Goal: Transaction & Acquisition: Subscribe to service/newsletter

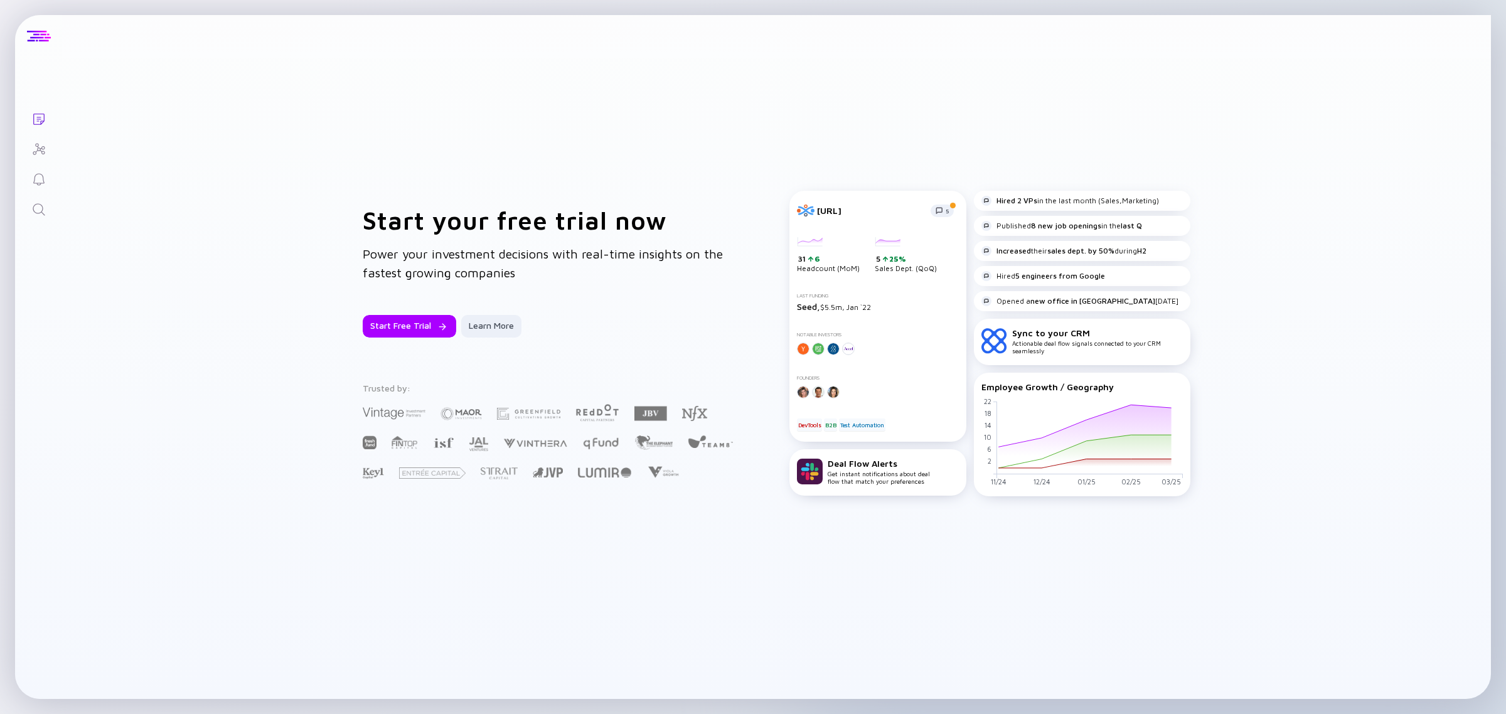
click at [40, 39] on div at bounding box center [39, 36] width 24 height 11
click at [33, 28] on div at bounding box center [38, 36] width 47 height 43
click at [637, 330] on div "Start Free Trial Learn More" at bounding box center [551, 326] width 377 height 23
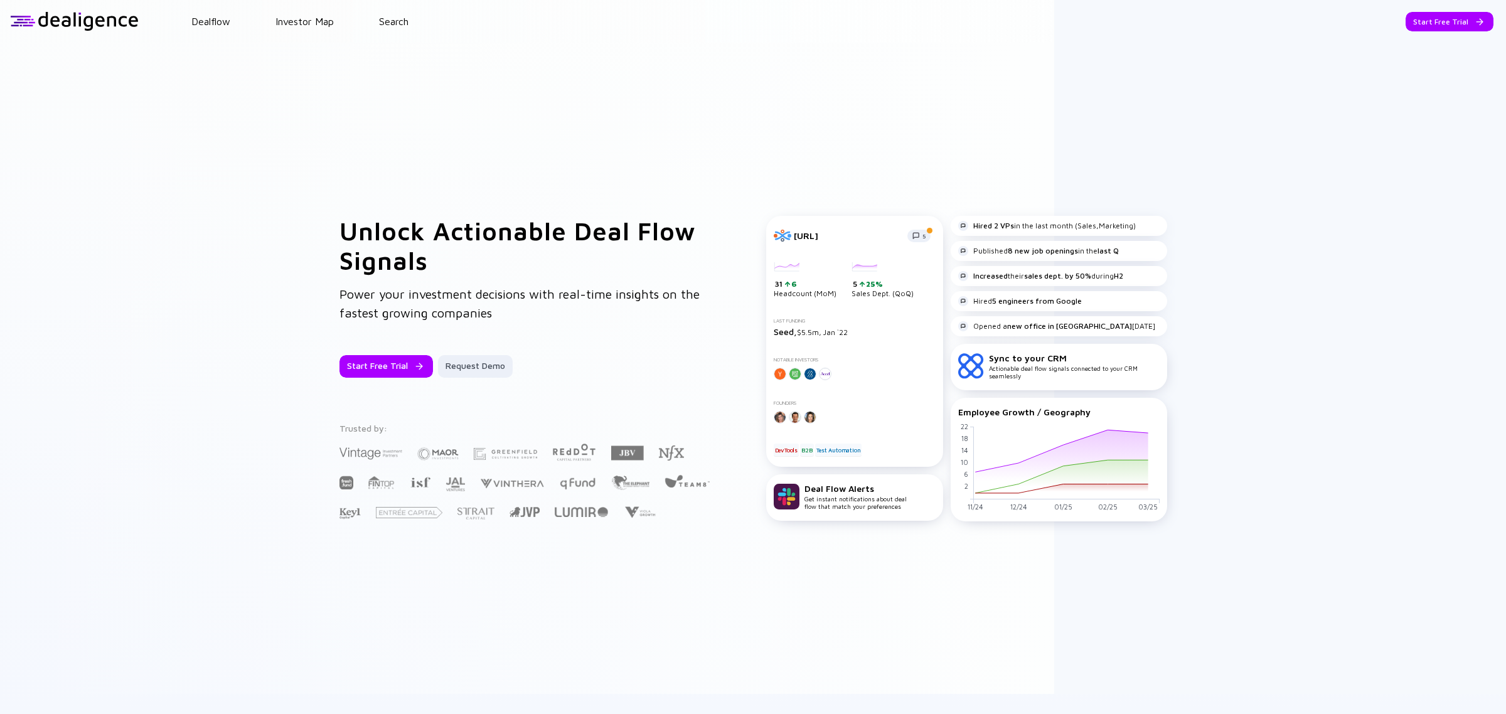
click at [99, 18] on div at bounding box center [74, 21] width 129 height 19
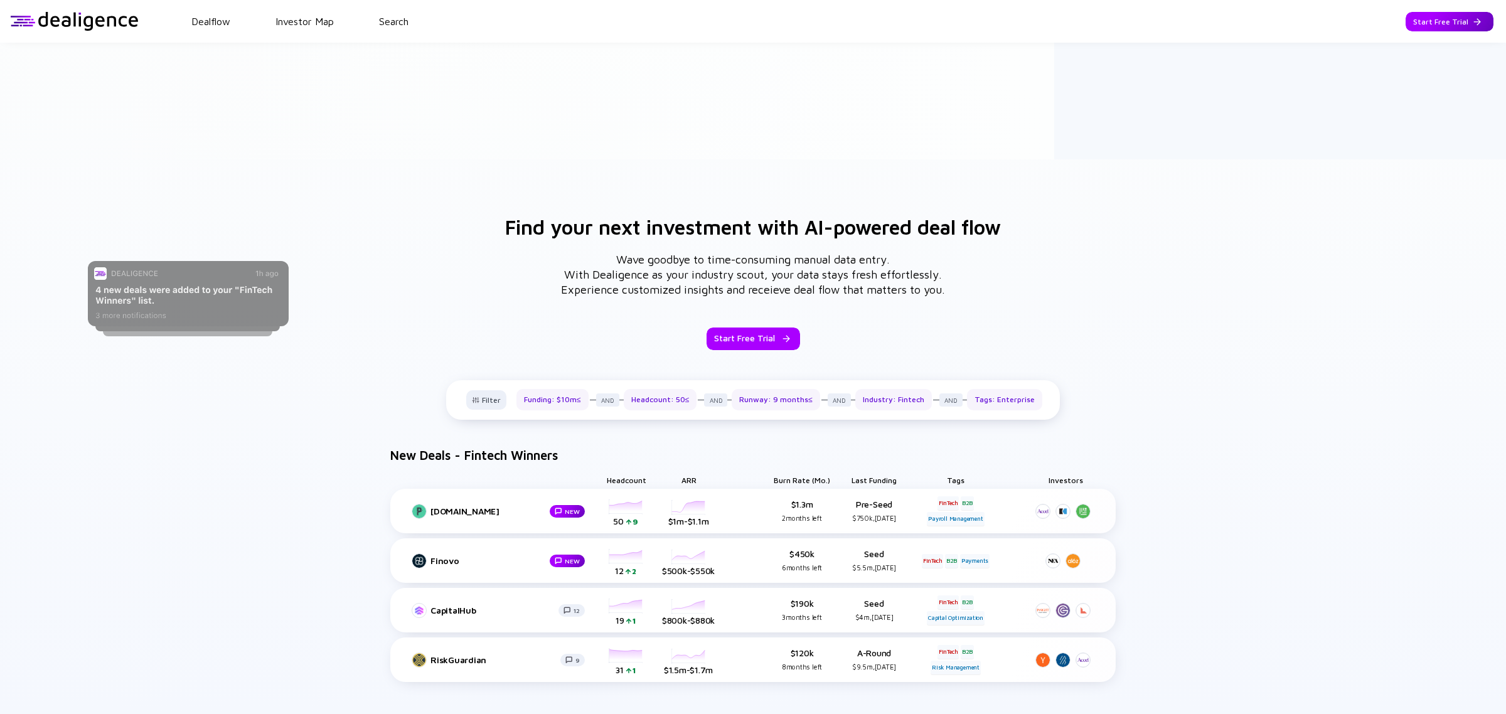
scroll to position [549, 0]
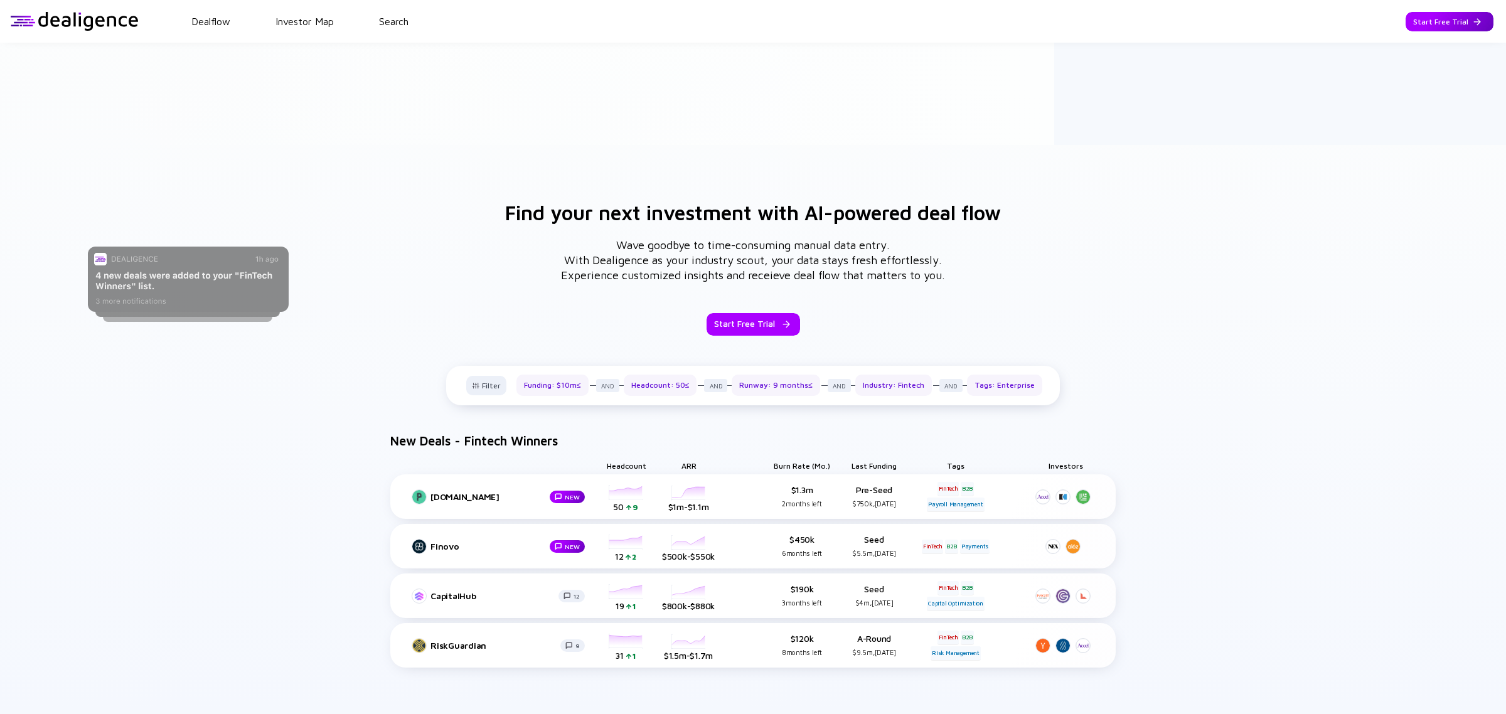
click at [1448, 23] on div "Start Free Trial" at bounding box center [1450, 21] width 88 height 19
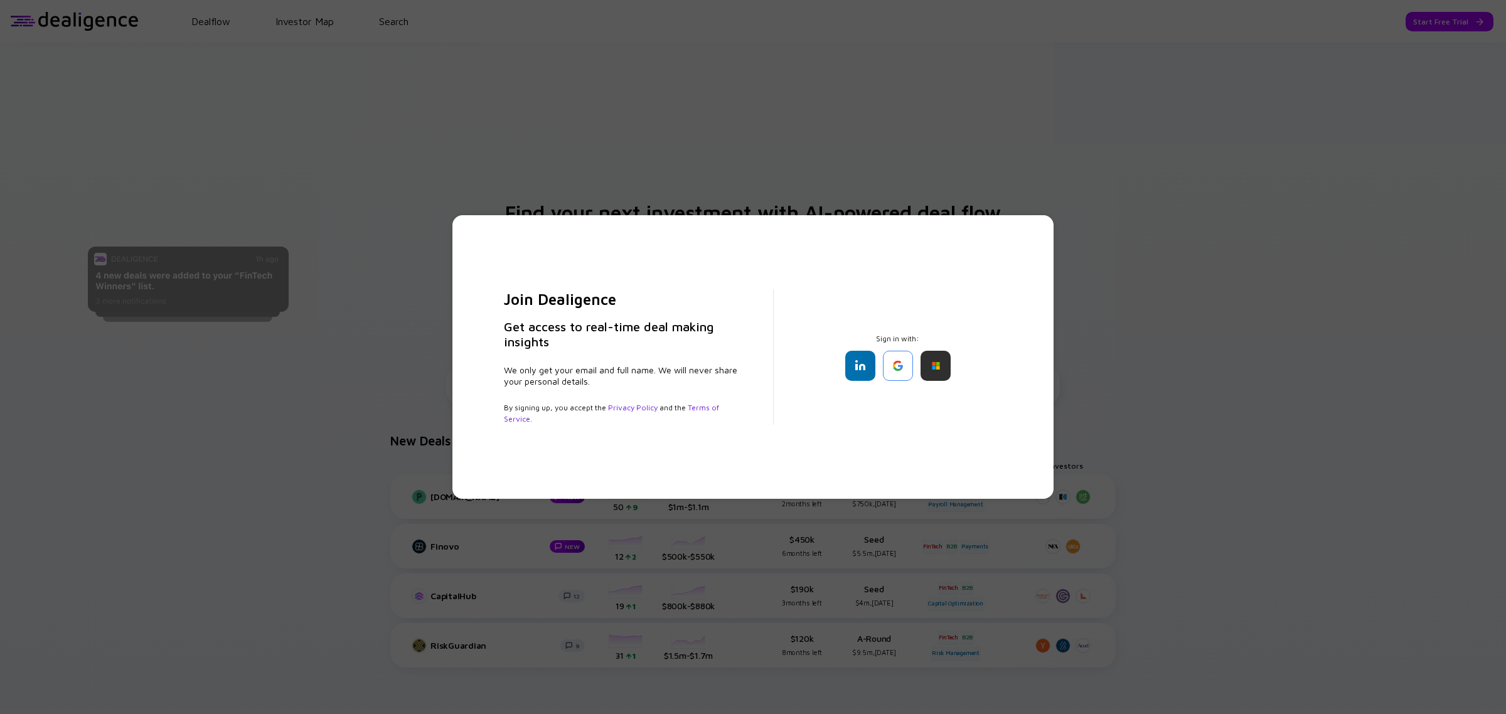
click at [1205, 308] on div "Join Dealigence Get access to real-time deal making insights We only get your e…" at bounding box center [753, 357] width 1506 height 714
click at [625, 99] on div "Join Dealigence Get access to real-time deal making insights We only get your e…" at bounding box center [753, 357] width 1506 height 714
click at [127, 142] on div "Join Dealigence Get access to real-time deal making insights We only get your e…" at bounding box center [753, 357] width 1506 height 714
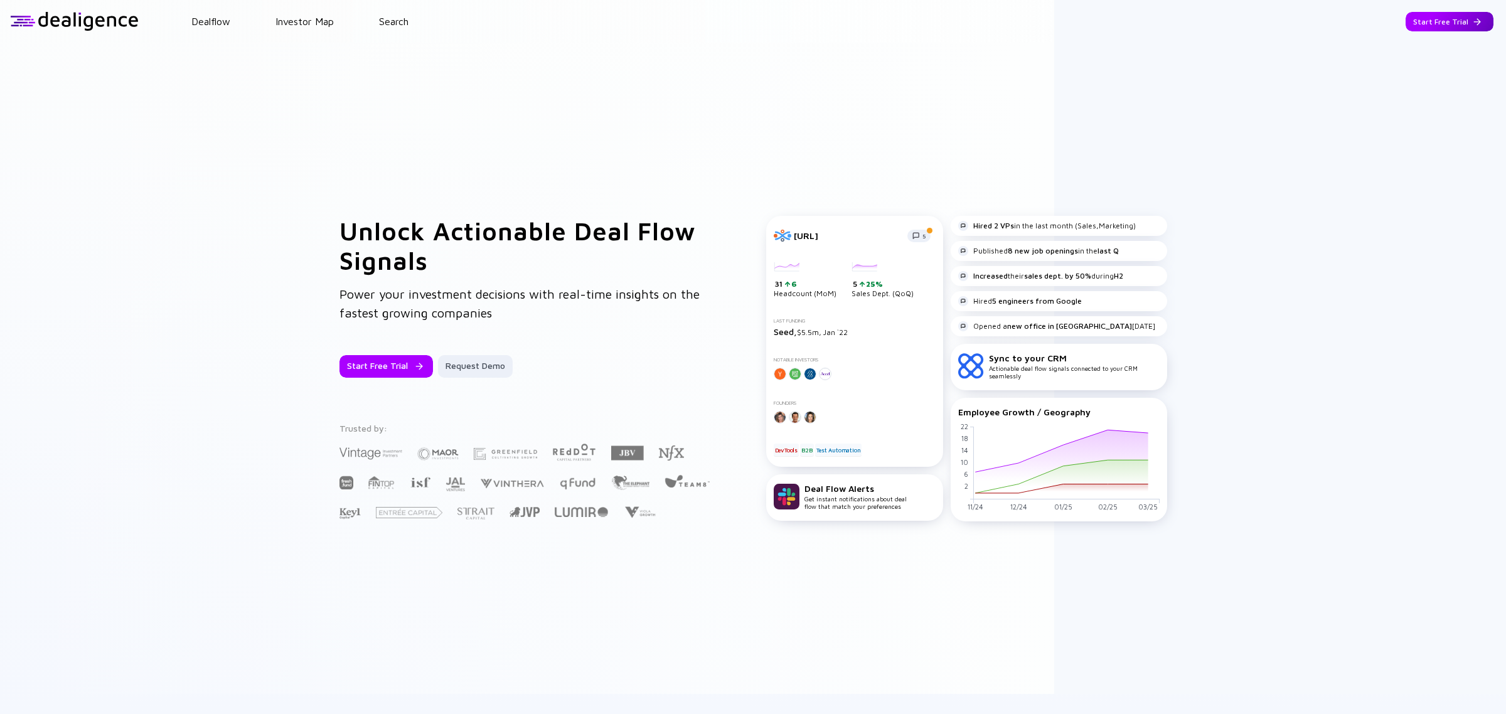
click at [1419, 26] on div "Start Free Trial" at bounding box center [1450, 21] width 88 height 19
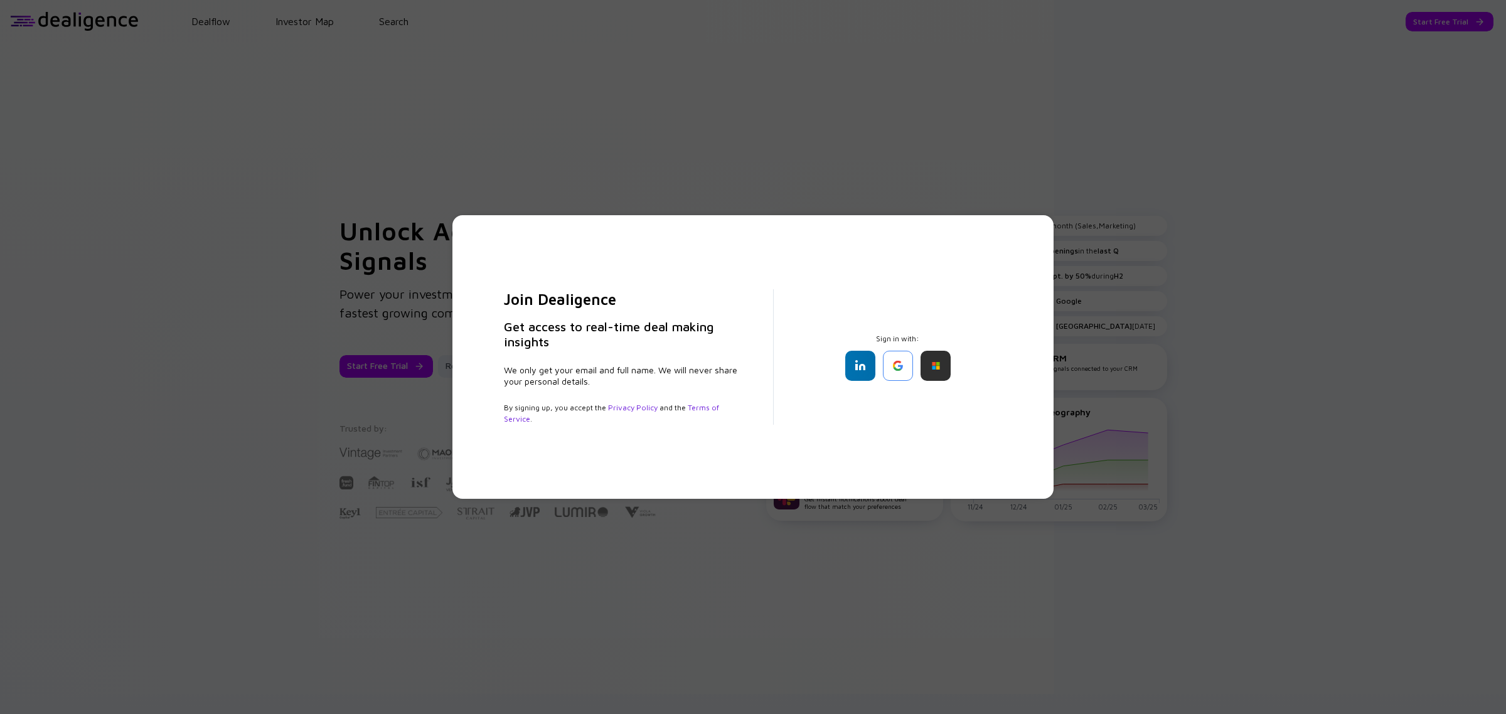
click at [1081, 161] on div "Join Dealigence Get access to real-time deal making insights We only get your e…" at bounding box center [753, 357] width 1506 height 714
click at [750, 148] on div "Join Dealigence Get access to real-time deal making insights We only get your e…" at bounding box center [753, 357] width 1506 height 714
click at [1222, 270] on div "Join Dealigence Get access to real-time deal making insights We only get your e…" at bounding box center [753, 357] width 1506 height 714
click at [908, 151] on div "Join Dealigence Get access to real-time deal making insights We only get your e…" at bounding box center [753, 357] width 1506 height 714
